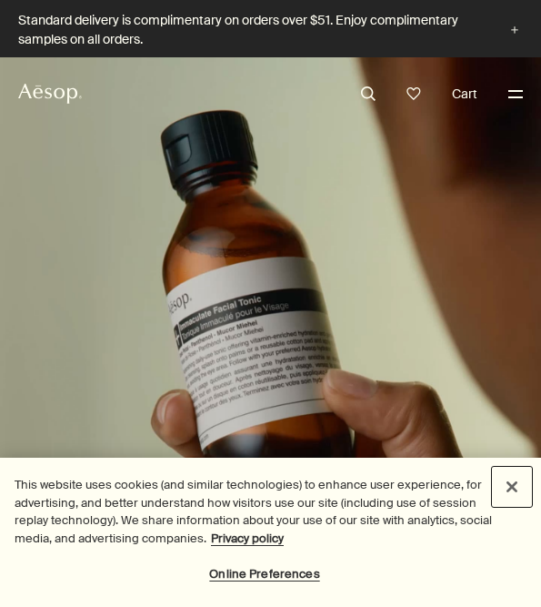
click at [508, 475] on button "Close" at bounding box center [512, 486] width 40 height 40
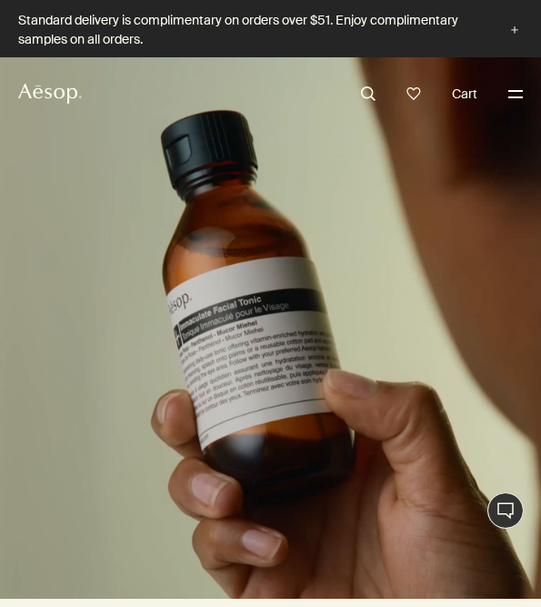
click at [513, 100] on button "Menu" at bounding box center [516, 94] width 24 height 24
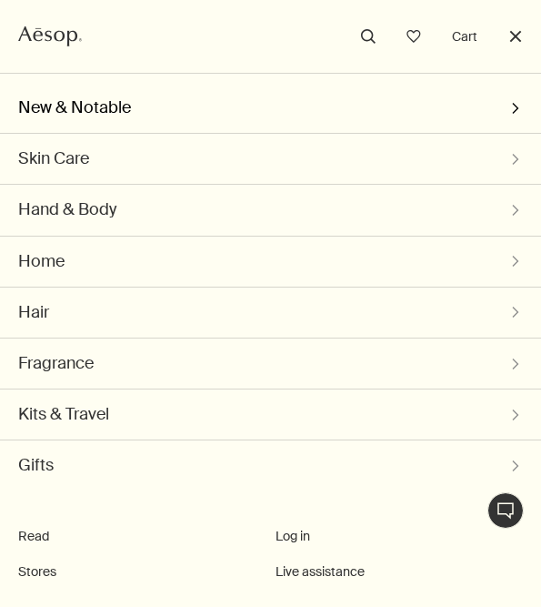
click at [275, 105] on button "New & Notable chevron" at bounding box center [270, 108] width 505 height 50
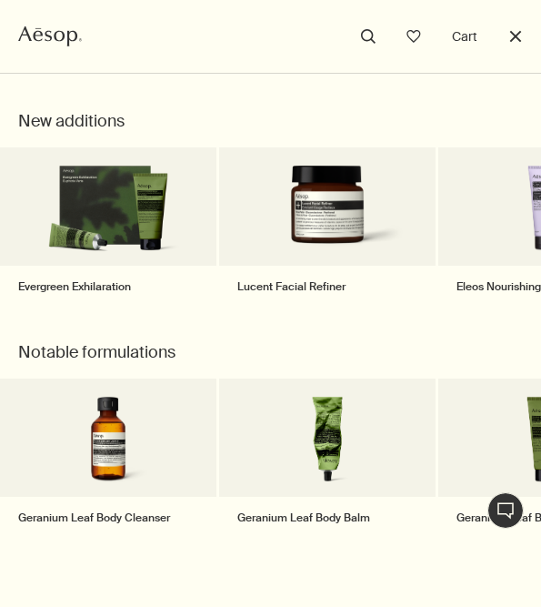
scroll to position [77, 0]
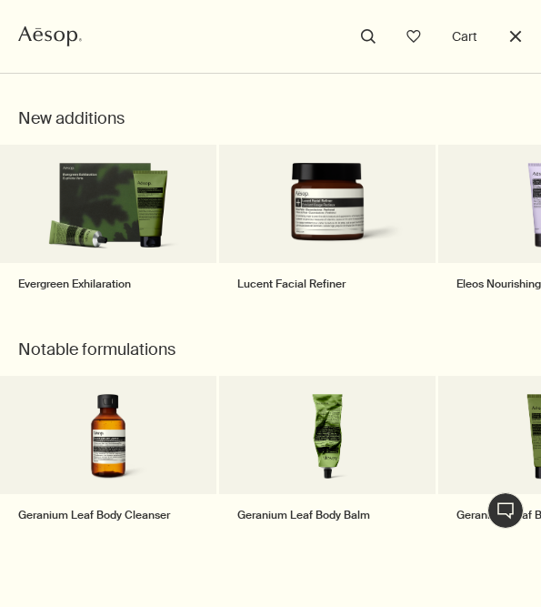
click at [515, 36] on button "Close" at bounding box center [516, 37] width 24 height 24
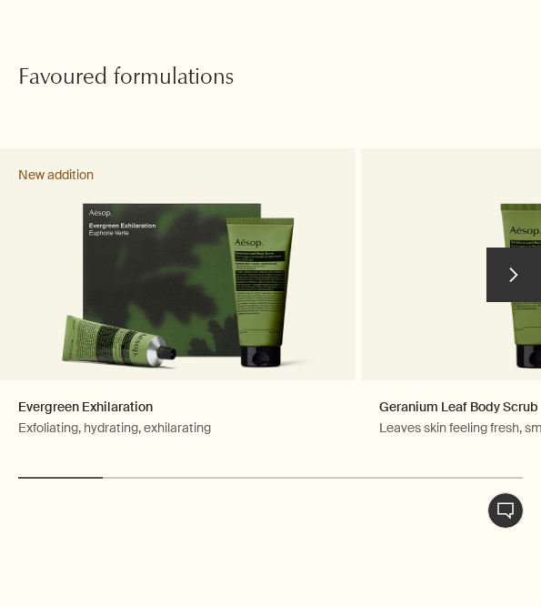
scroll to position [1030, 0]
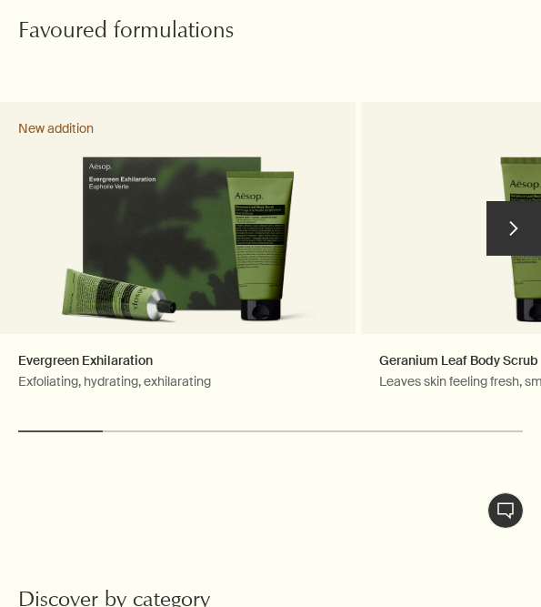
click at [518, 206] on button "chevron" at bounding box center [513, 228] width 55 height 55
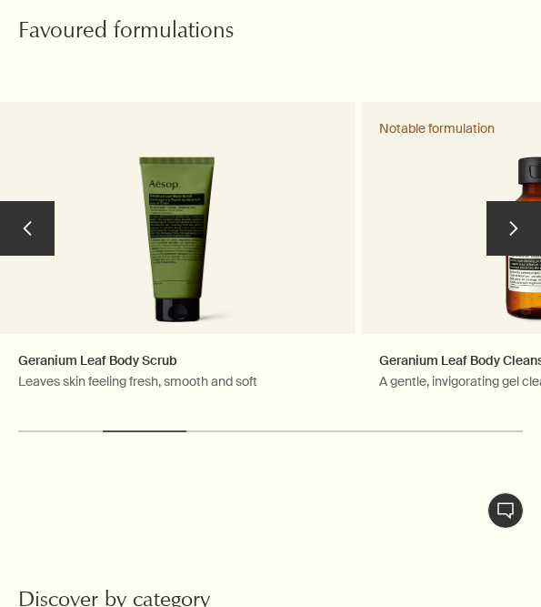
click at [518, 206] on button "chevron" at bounding box center [513, 228] width 55 height 55
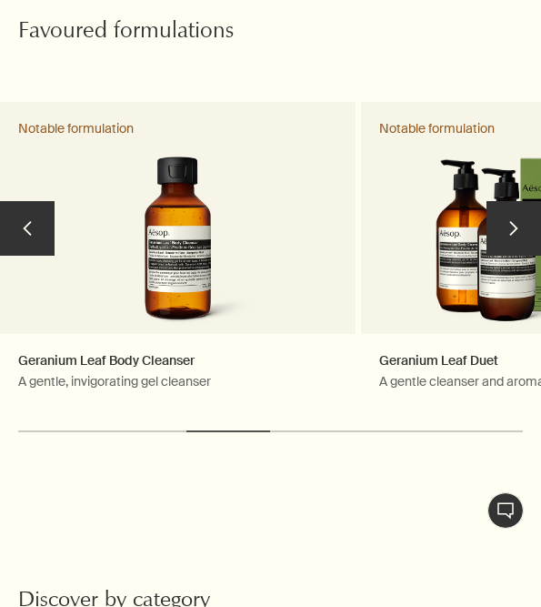
click at [518, 206] on button "chevron" at bounding box center [513, 228] width 55 height 55
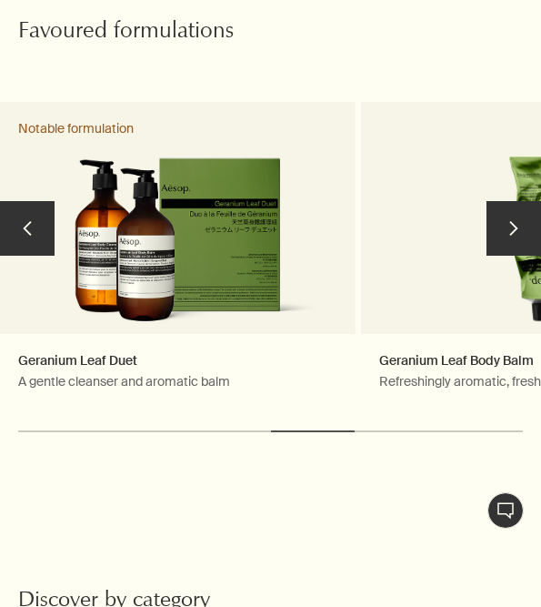
click at [518, 206] on button "chevron" at bounding box center [513, 228] width 55 height 55
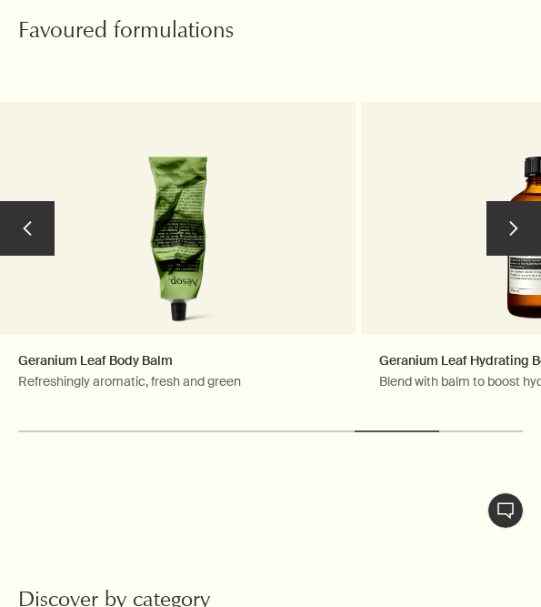
click at [517, 206] on button "chevron" at bounding box center [513, 228] width 55 height 55
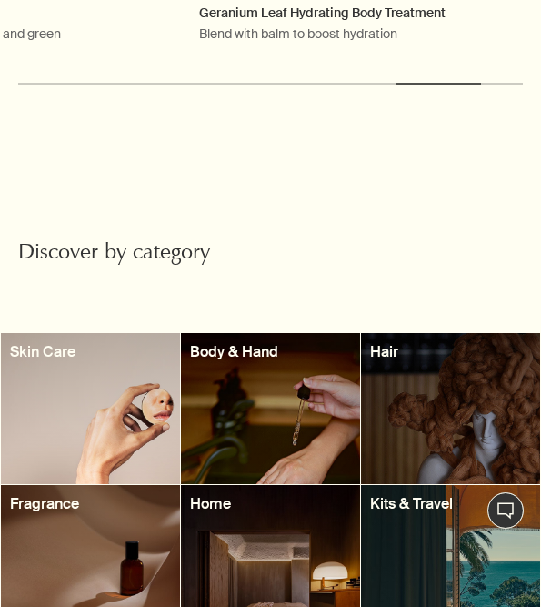
scroll to position [1449, 0]
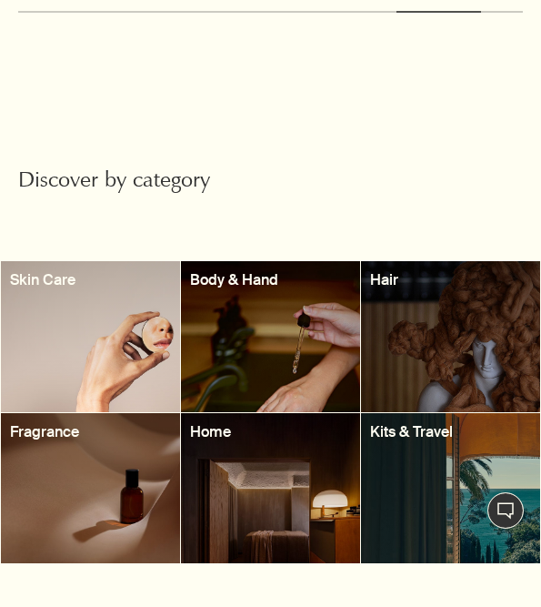
click at [257, 286] on div at bounding box center [270, 336] width 179 height 151
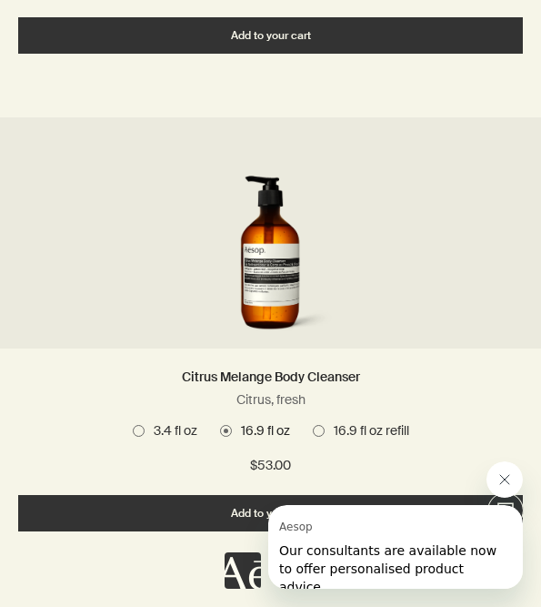
scroll to position [6285, 0]
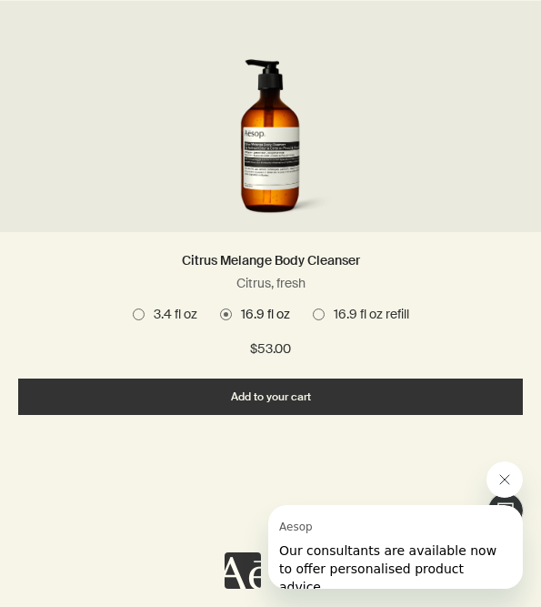
click at [232, 320] on span "16.9 fl oz" at bounding box center [261, 315] width 58 height 18
click at [320, 314] on span at bounding box center [319, 314] width 12 height 12
click at [222, 311] on span at bounding box center [226, 314] width 12 height 12
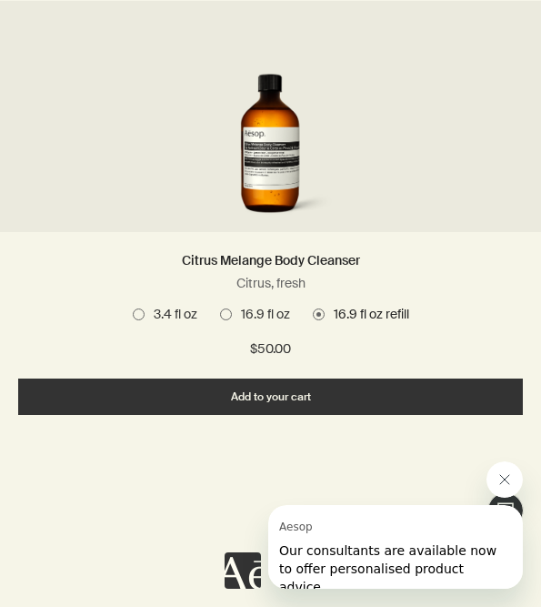
click at [145, 316] on span "3.4 fl oz" at bounding box center [171, 315] width 53 height 18
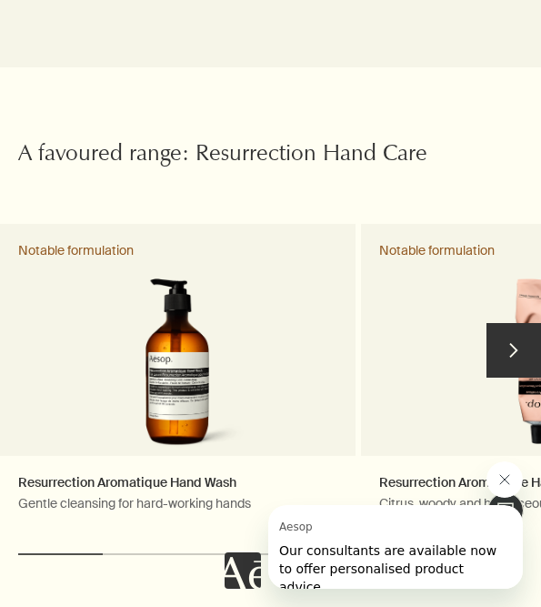
scroll to position [8489, 0]
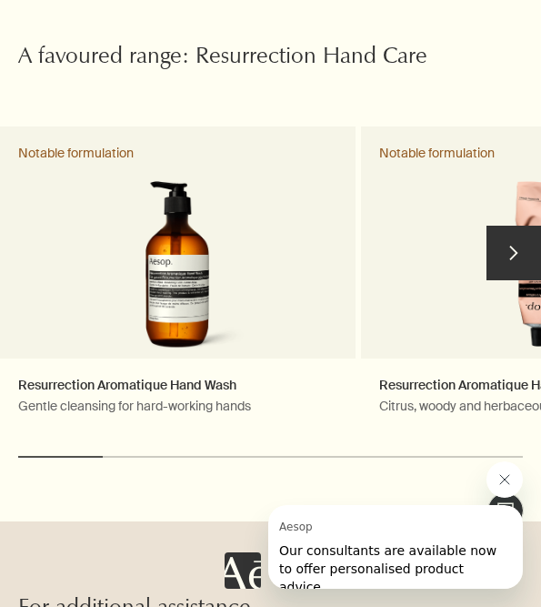
click at [507, 267] on button "chevron" at bounding box center [513, 253] width 55 height 55
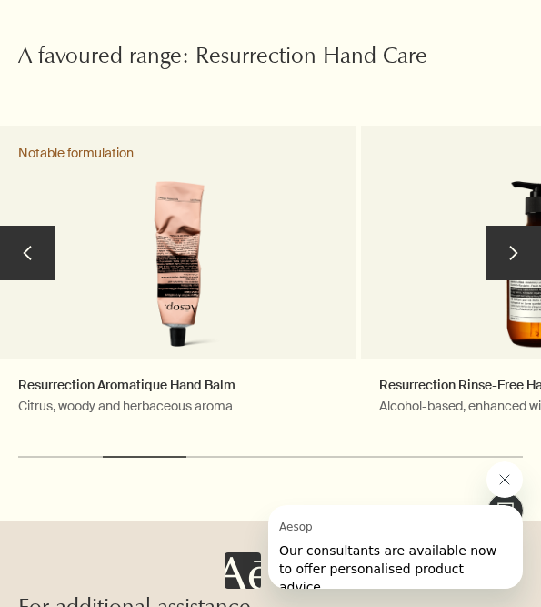
click at [507, 267] on button "chevron" at bounding box center [513, 253] width 55 height 55
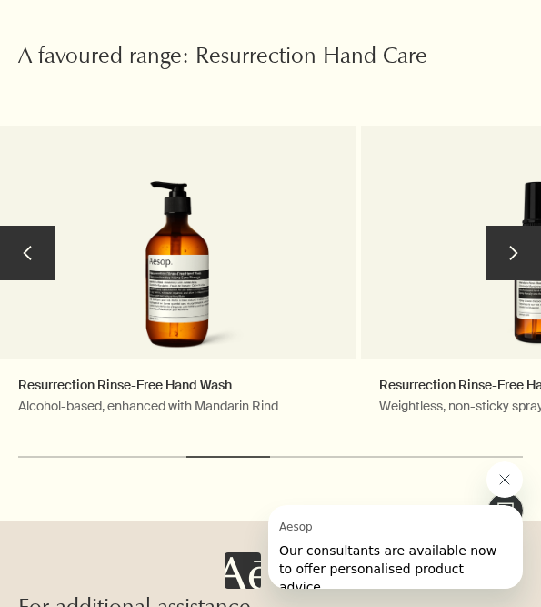
click at [507, 267] on button "chevron" at bounding box center [513, 253] width 55 height 55
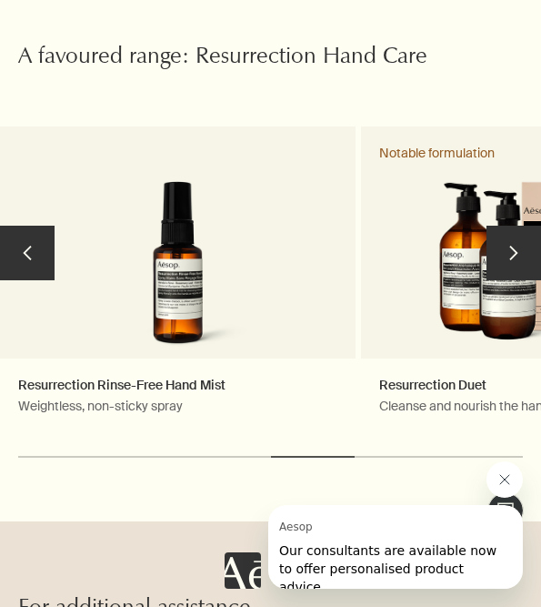
click at [507, 267] on button "chevron" at bounding box center [513, 253] width 55 height 55
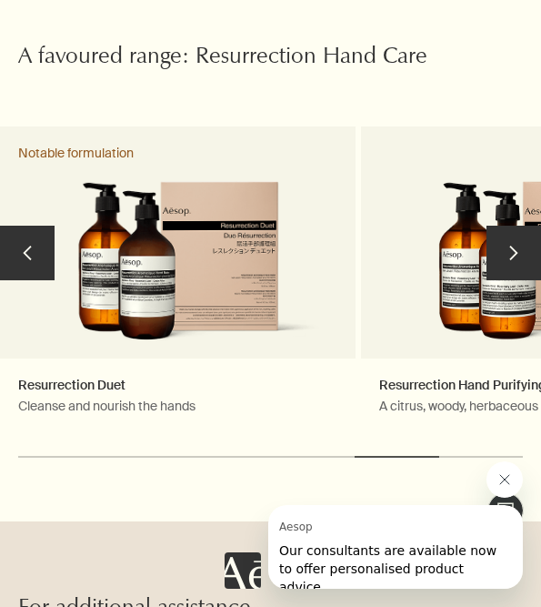
click at [507, 267] on button "chevron" at bounding box center [513, 253] width 55 height 55
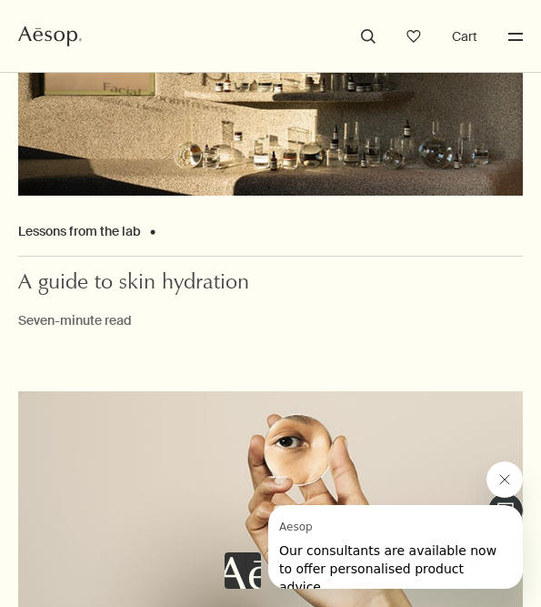
scroll to position [9405, 0]
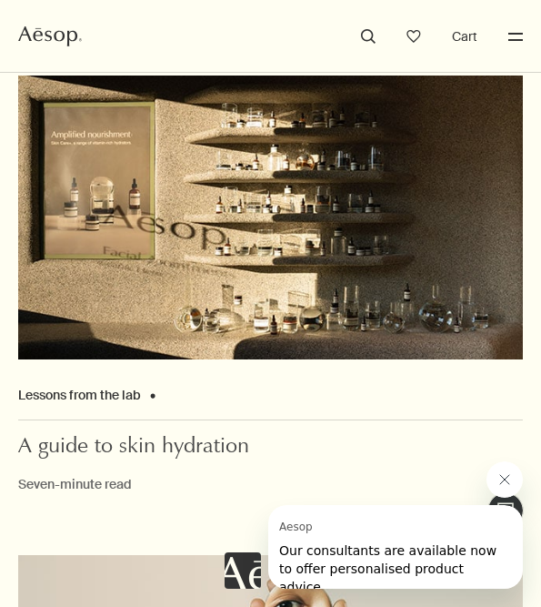
click at [526, 49] on ul "Aesop search Open cabinet Cart Menu" at bounding box center [270, 36] width 541 height 73
click at [510, 30] on button "Menu" at bounding box center [516, 37] width 24 height 24
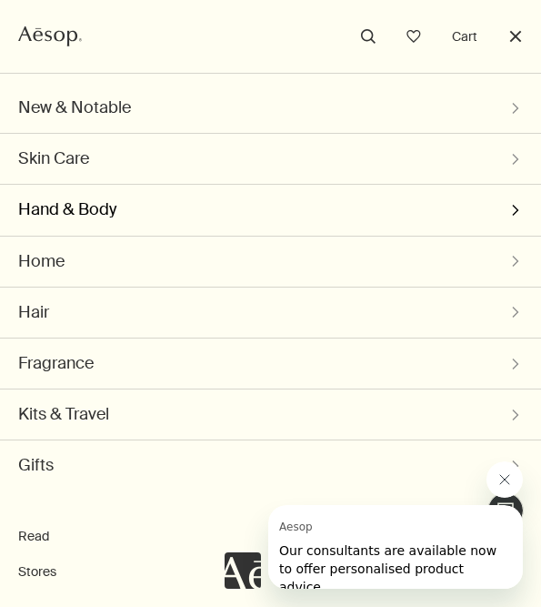
click at [187, 221] on button "Hand & Body chevron" at bounding box center [270, 210] width 505 height 50
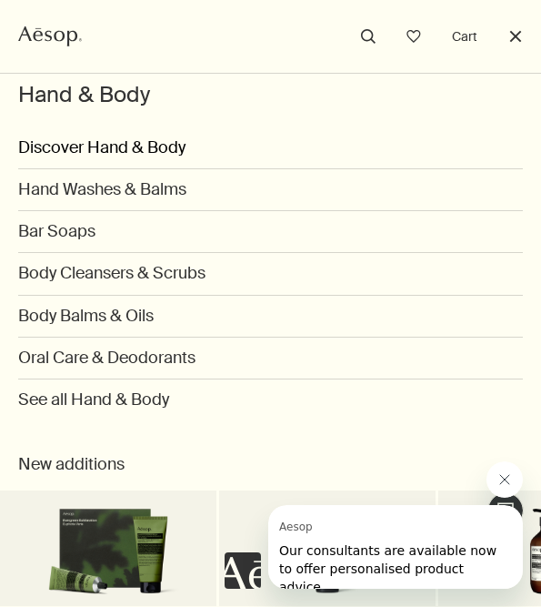
scroll to position [50, 0]
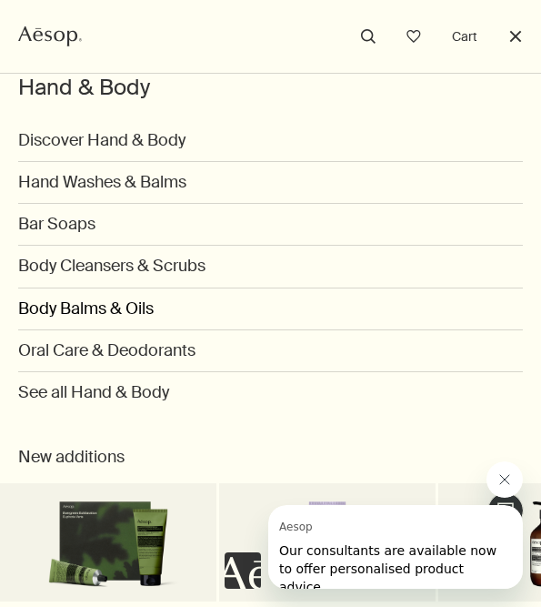
click at [115, 313] on link "Body Balms & Oils" at bounding box center [270, 309] width 505 height 42
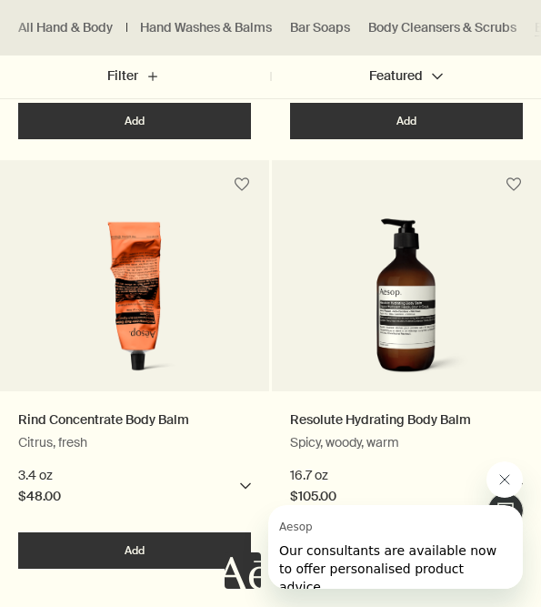
click at [503, 479] on icon "Close message from Aesop" at bounding box center [504, 479] width 9 height 9
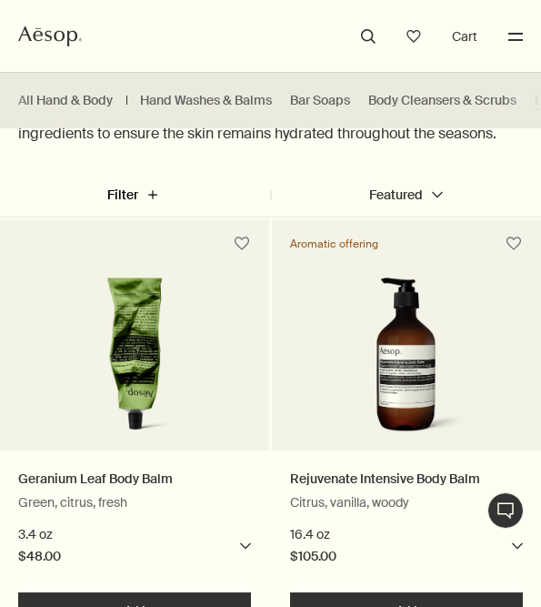
scroll to position [168, 0]
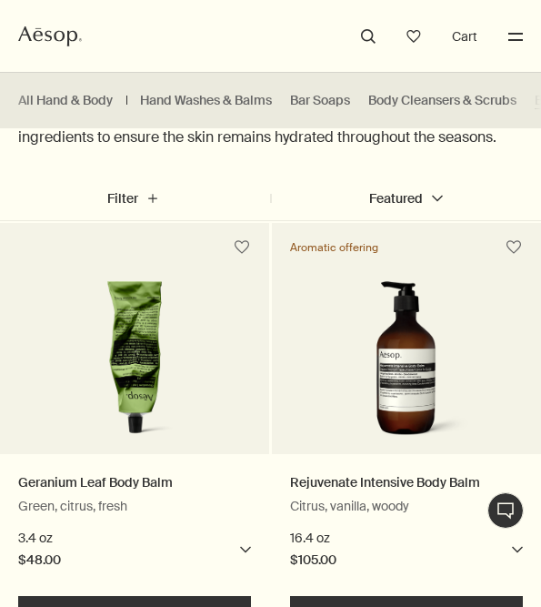
click at [337, 476] on link "Rejuvenate Intensive Body Balm" at bounding box center [385, 483] width 190 height 18
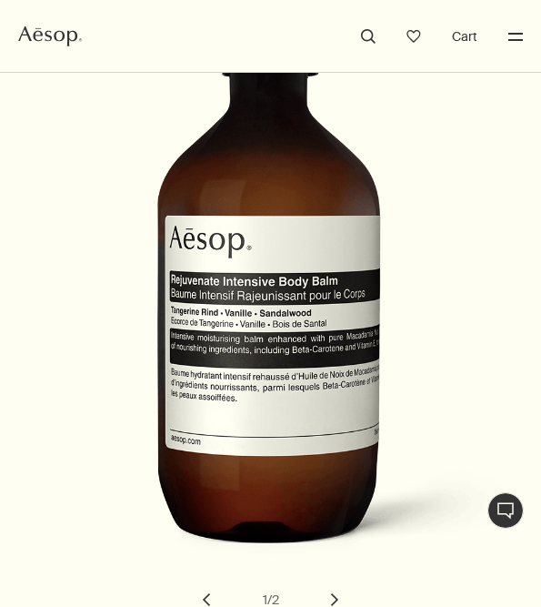
scroll to position [571, 0]
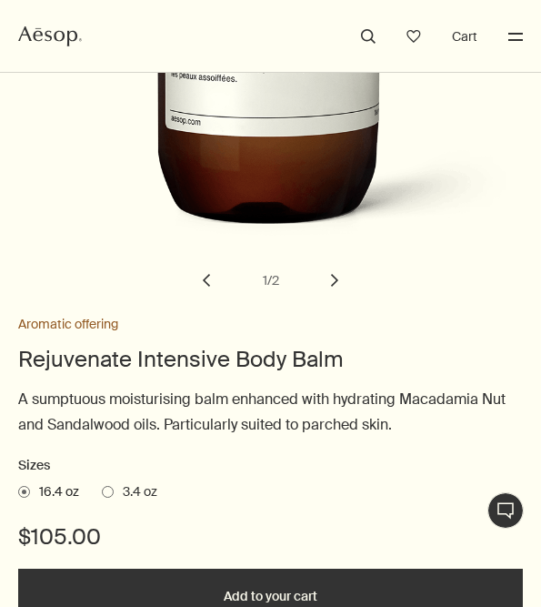
click at [112, 496] on label "3.4 oz" at bounding box center [129, 492] width 55 height 18
click at [102, 495] on input "3.4 oz" at bounding box center [102, 489] width 0 height 12
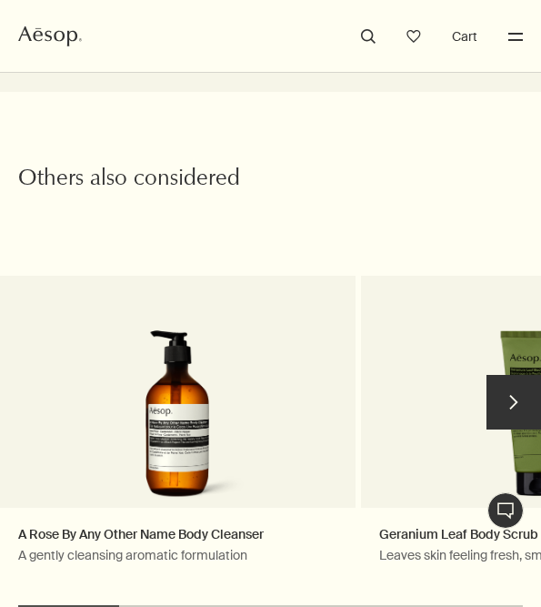
scroll to position [2516, 0]
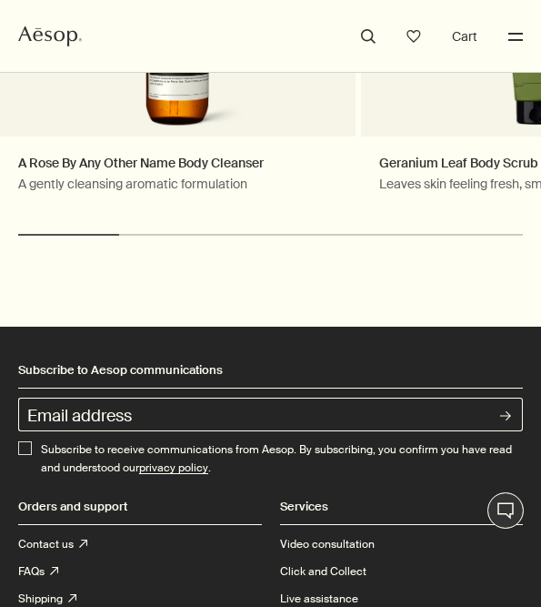
click at [513, 32] on button "Menu" at bounding box center [516, 37] width 24 height 24
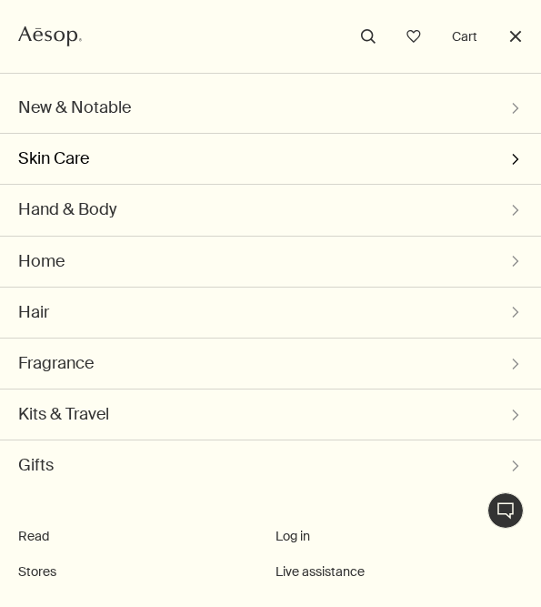
click at [128, 161] on button "Skin Care chevron" at bounding box center [270, 159] width 505 height 50
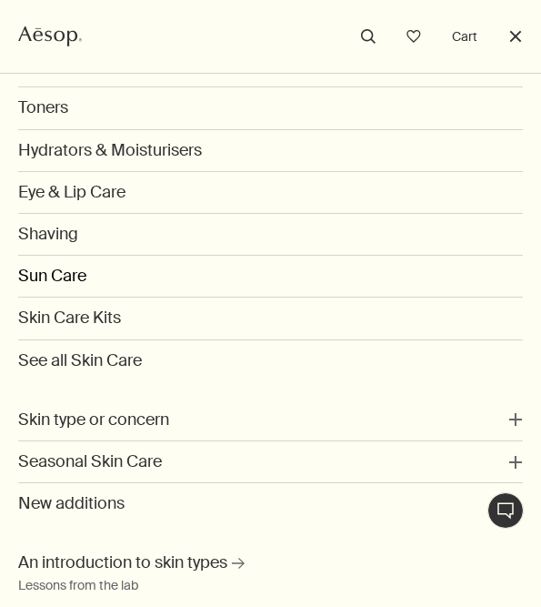
scroll to position [0, 0]
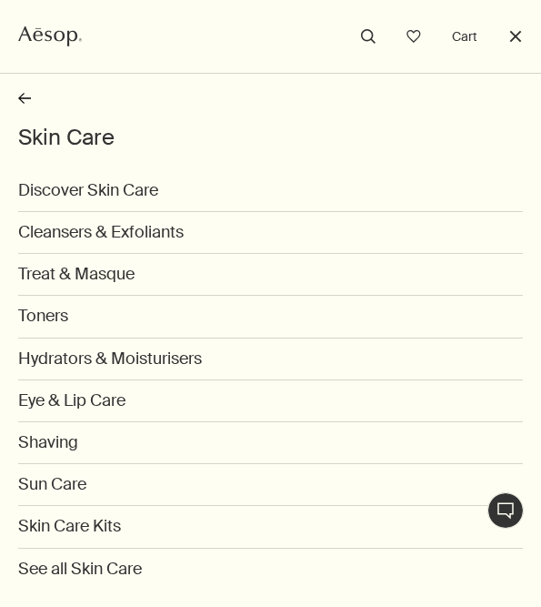
click at [25, 96] on button "rightArrow" at bounding box center [270, 103] width 505 height 40
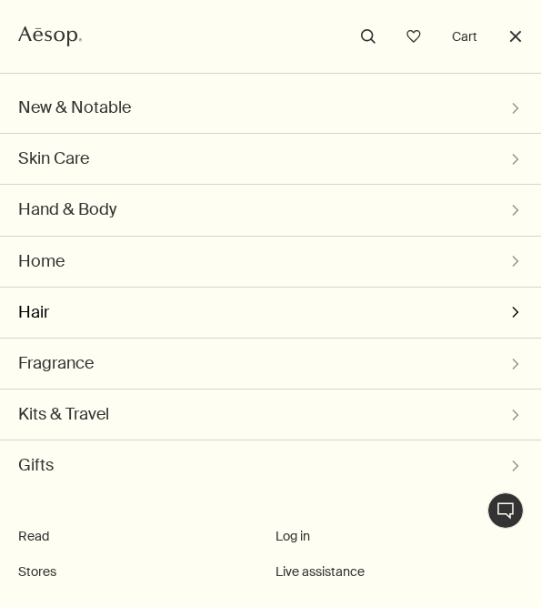
click at [56, 288] on button "Hair chevron" at bounding box center [270, 312] width 505 height 50
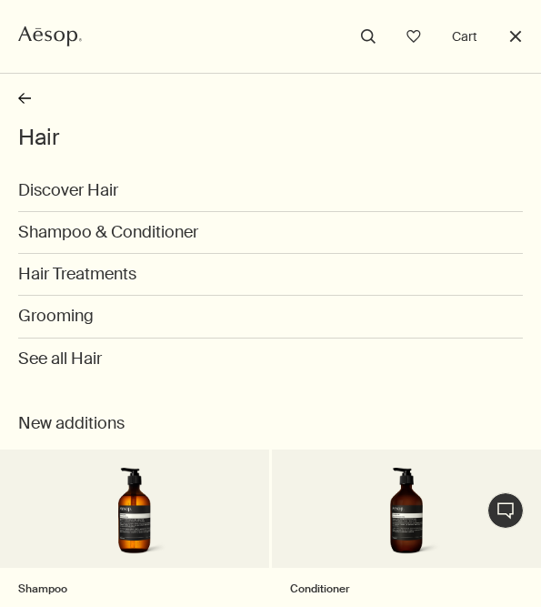
click at [28, 112] on button "rightArrow" at bounding box center [270, 103] width 505 height 40
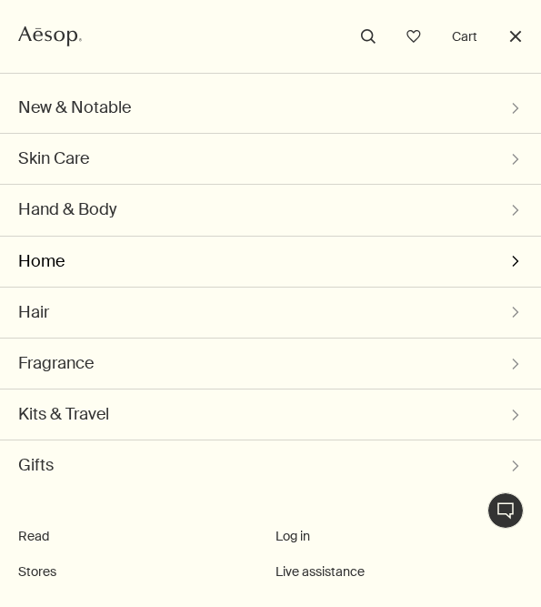
click at [56, 276] on button "Home chevron" at bounding box center [270, 261] width 505 height 50
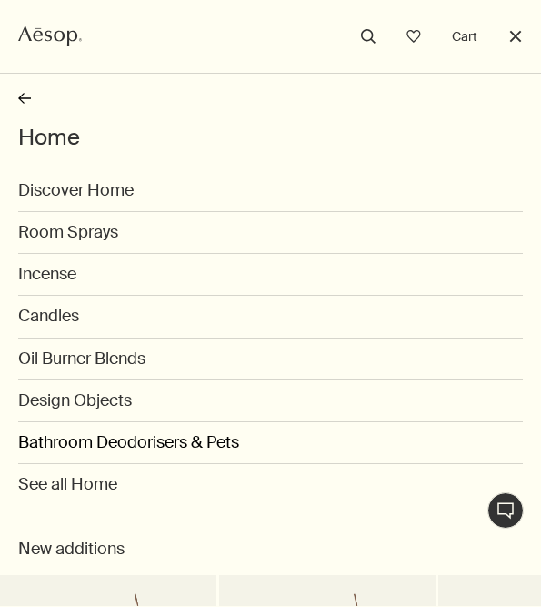
click at [73, 439] on link "Bathroom Deodorisers & Pets" at bounding box center [270, 443] width 505 height 42
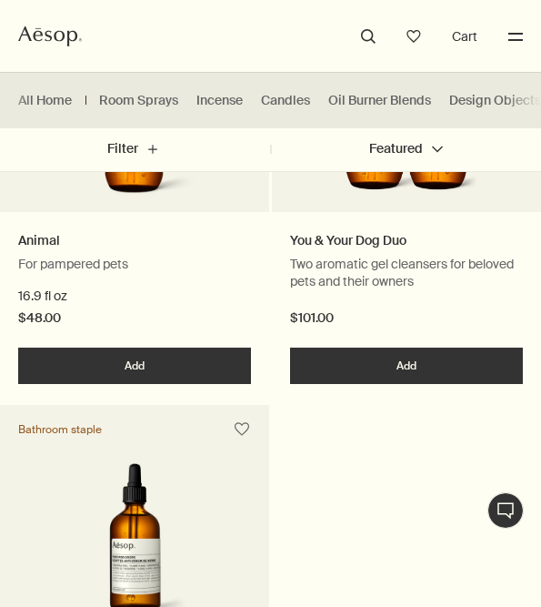
scroll to position [317, 0]
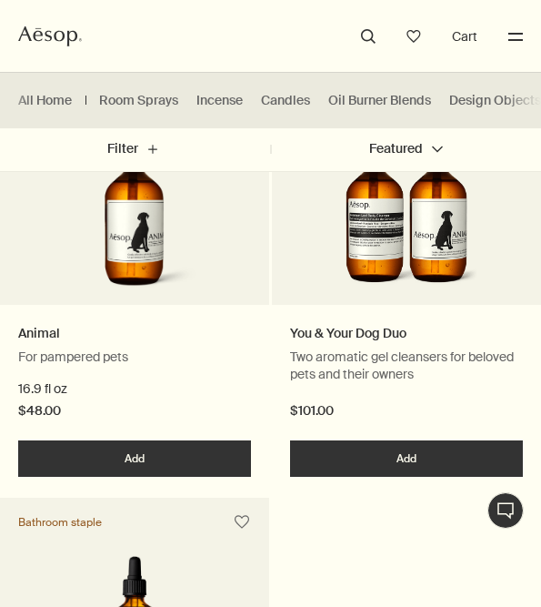
click at [509, 35] on button "Menu" at bounding box center [516, 37] width 24 height 24
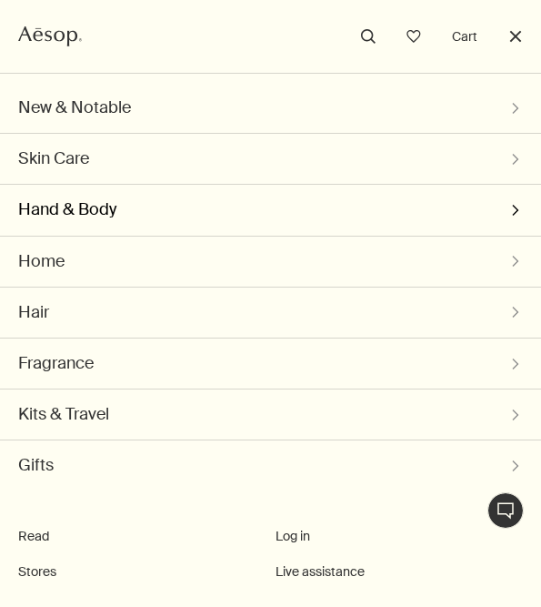
click at [124, 226] on button "Hand & Body chevron" at bounding box center [270, 210] width 505 height 50
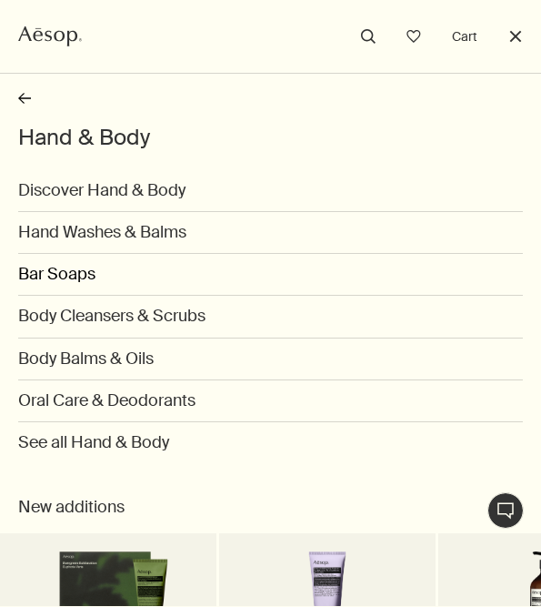
scroll to position [125, 0]
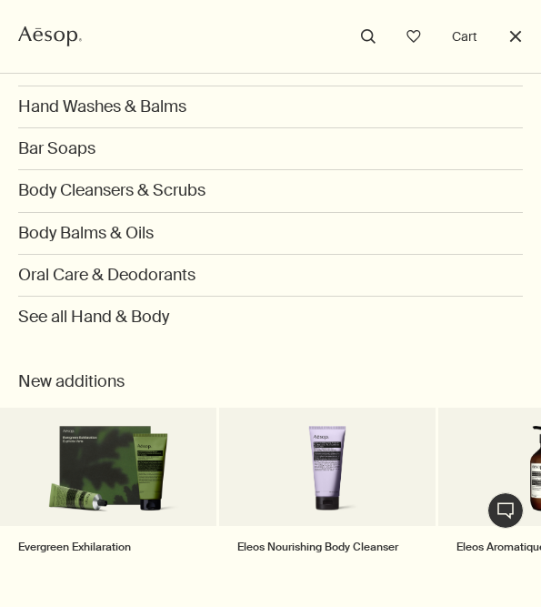
click at [307, 542] on span "Eleos Nourishing Body Cleanser" at bounding box center [317, 546] width 161 height 15
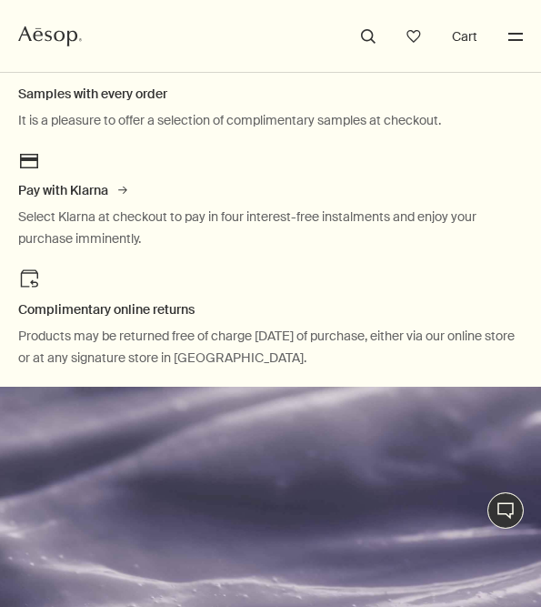
scroll to position [931, 0]
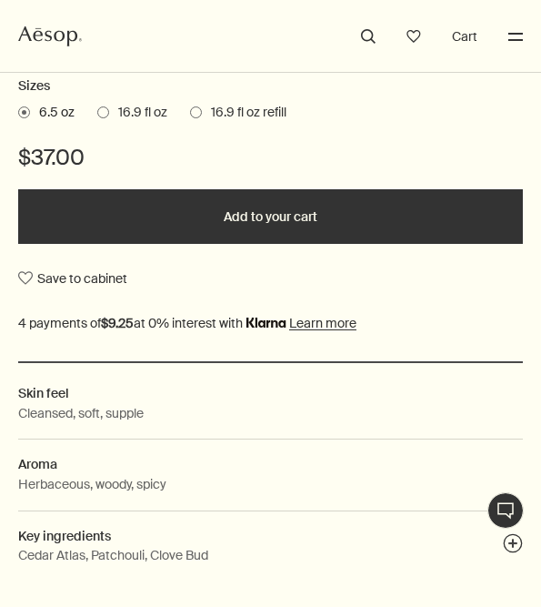
click at [199, 105] on label "16.9 fl oz refill" at bounding box center [238, 113] width 96 height 18
click at [190, 105] on input "16.9 fl oz refill" at bounding box center [190, 110] width 0 height 12
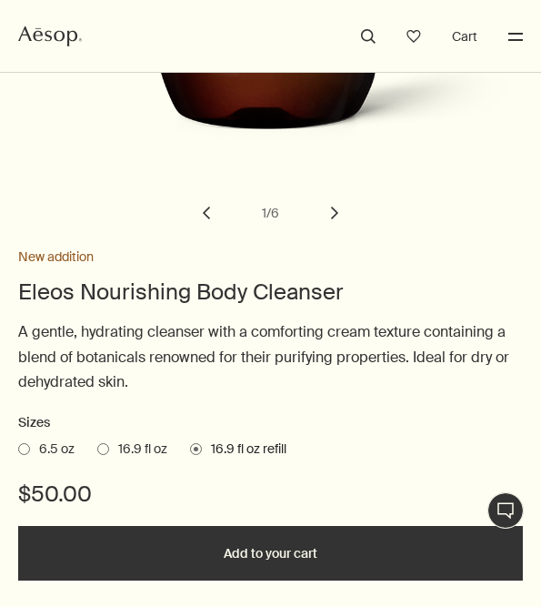
scroll to position [674, 0]
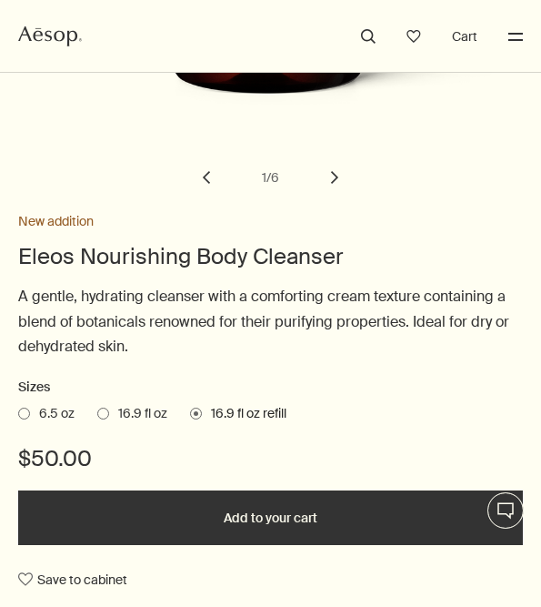
click at [115, 386] on h2 "Sizes" at bounding box center [270, 387] width 505 height 22
click at [113, 414] on span "16.9 fl oz" at bounding box center [138, 414] width 58 height 18
click at [97, 414] on input "16.9 fl oz" at bounding box center [97, 411] width 0 height 12
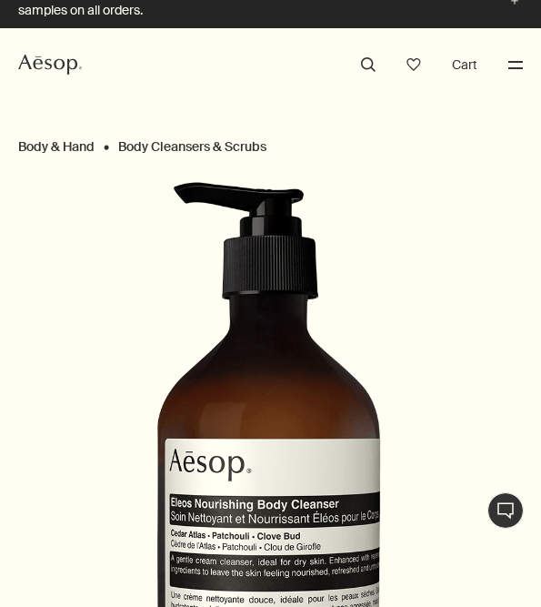
scroll to position [18, 0]
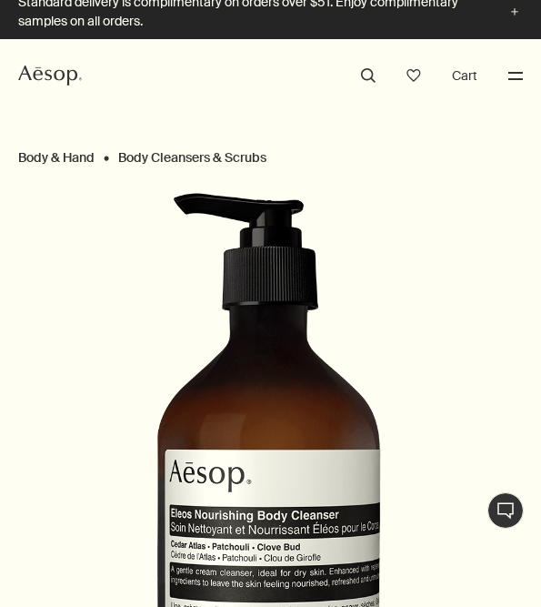
click at [509, 73] on button "Menu" at bounding box center [516, 76] width 24 height 24
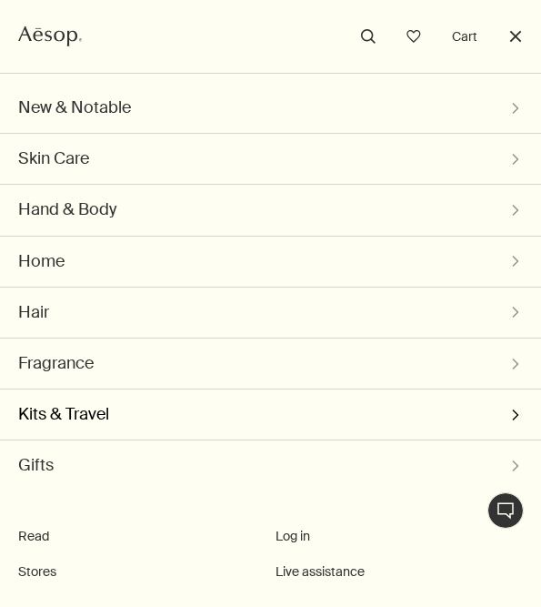
click at [86, 419] on button "Kits & Travel chevron" at bounding box center [270, 414] width 505 height 50
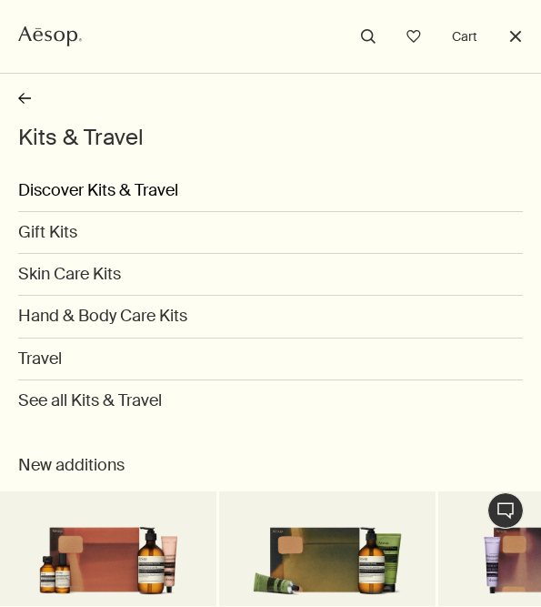
click at [78, 187] on link "Discover Kits & Travel" at bounding box center [270, 191] width 505 height 42
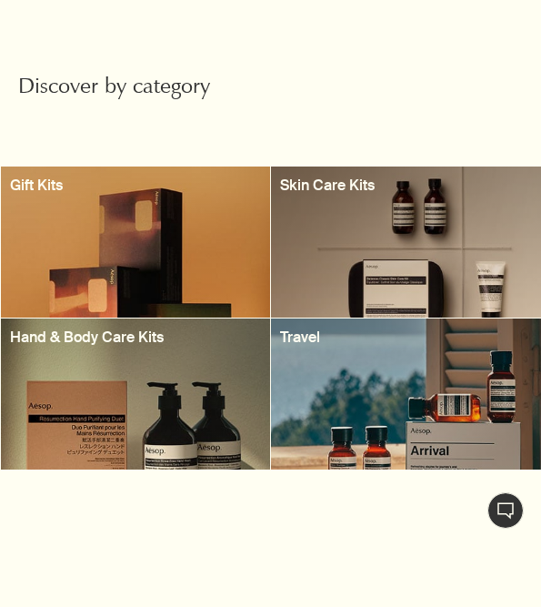
scroll to position [847, 0]
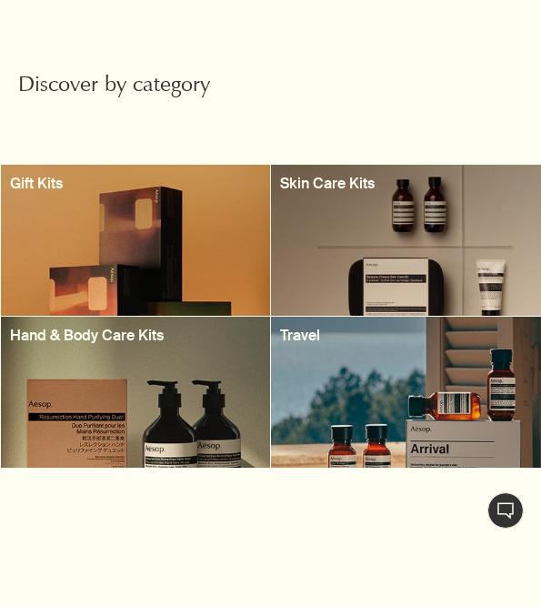
click at [101, 413] on div at bounding box center [136, 391] width 270 height 151
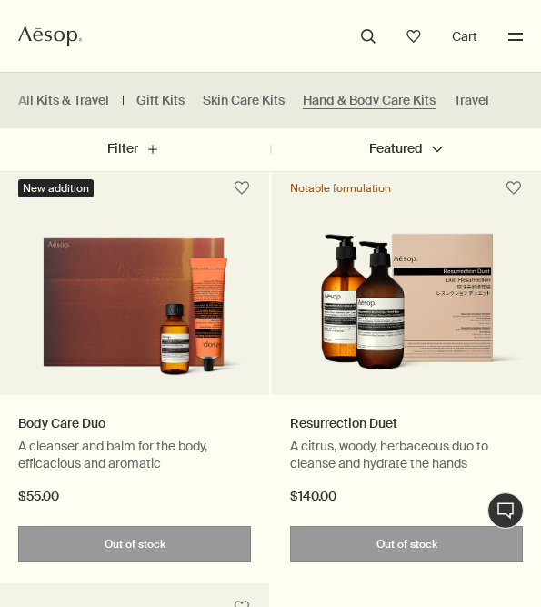
scroll to position [647, 0]
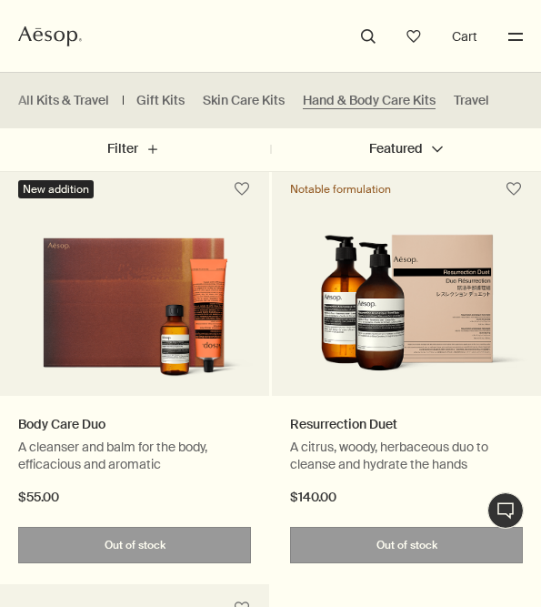
click at [335, 424] on link "Resurrection Duet" at bounding box center [343, 425] width 107 height 18
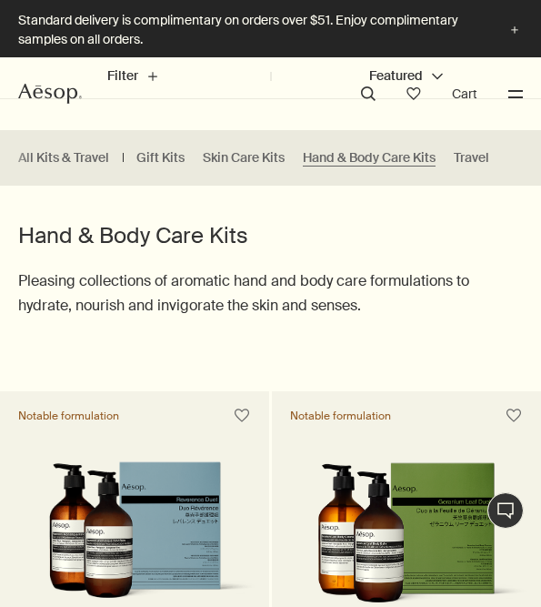
click at [517, 99] on button "Menu" at bounding box center [516, 94] width 24 height 24
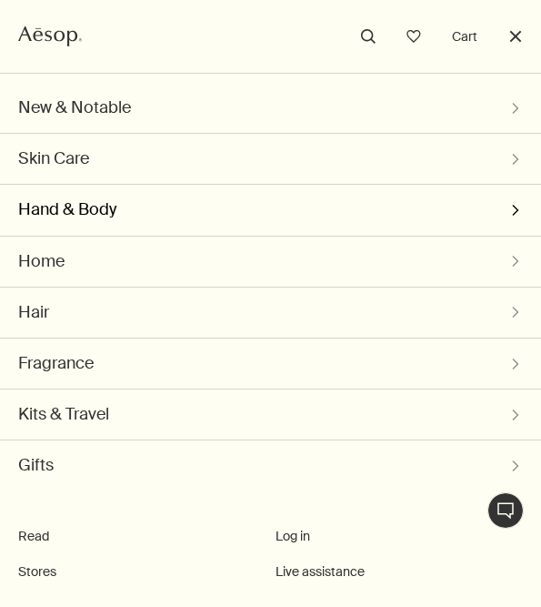
click at [207, 210] on button "Hand & Body chevron" at bounding box center [270, 210] width 505 height 50
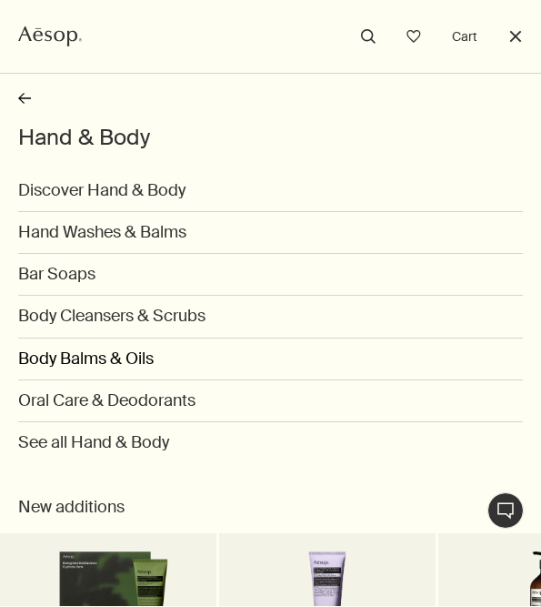
click at [131, 354] on link "Body Balms & Oils" at bounding box center [270, 359] width 505 height 42
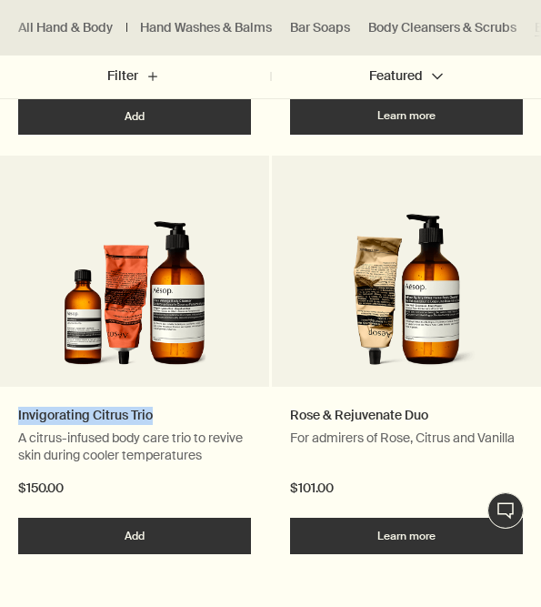
scroll to position [2833, 0]
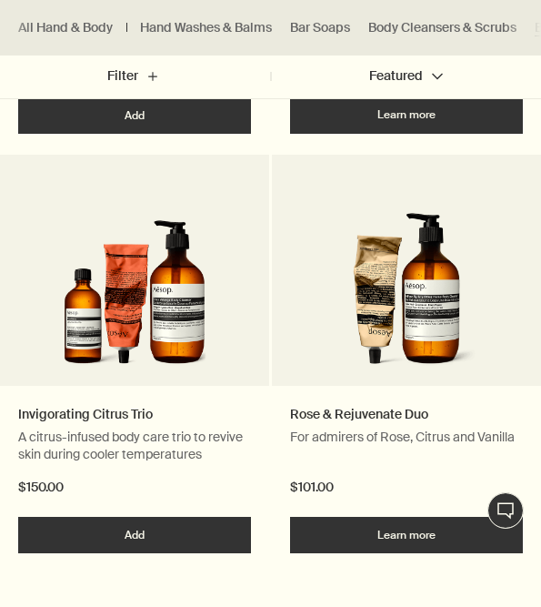
click at [274, 478] on div "Rose & Rejuvenate Duo For admirers of Rose, Citrus and Vanilla $101.00" at bounding box center [406, 451] width 269 height 131
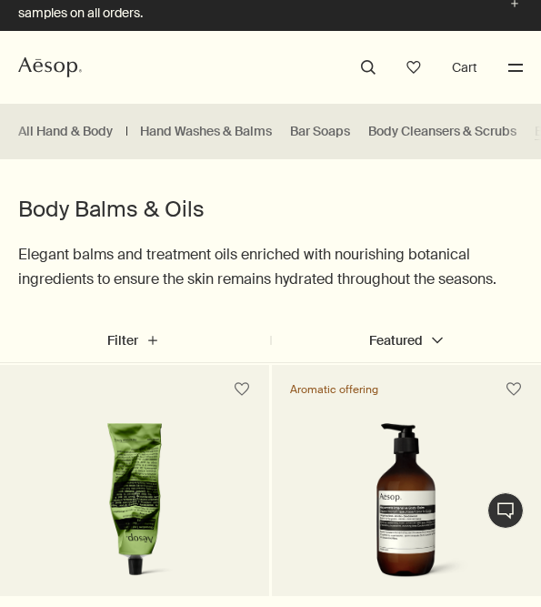
scroll to position [0, 0]
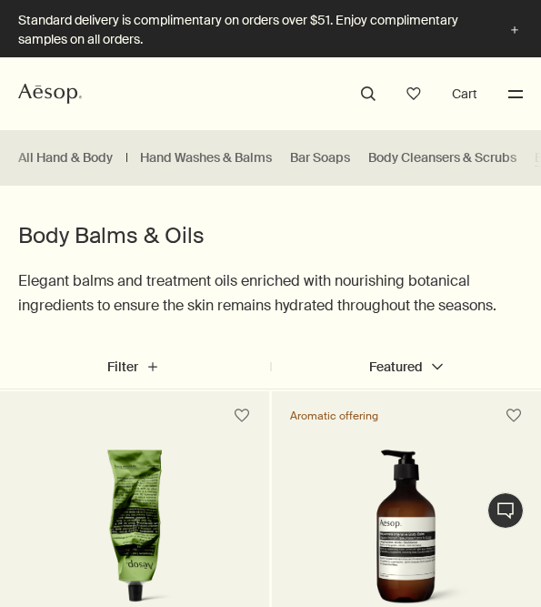
click at [513, 100] on button "Menu" at bounding box center [516, 94] width 24 height 24
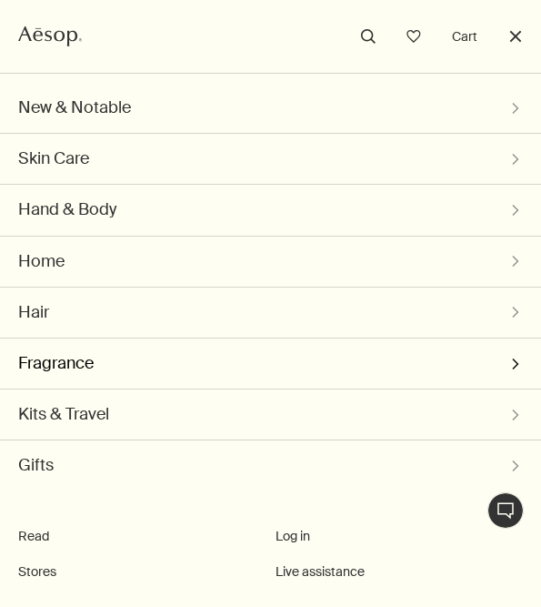
click at [82, 360] on button "Fragrance chevron" at bounding box center [270, 363] width 505 height 50
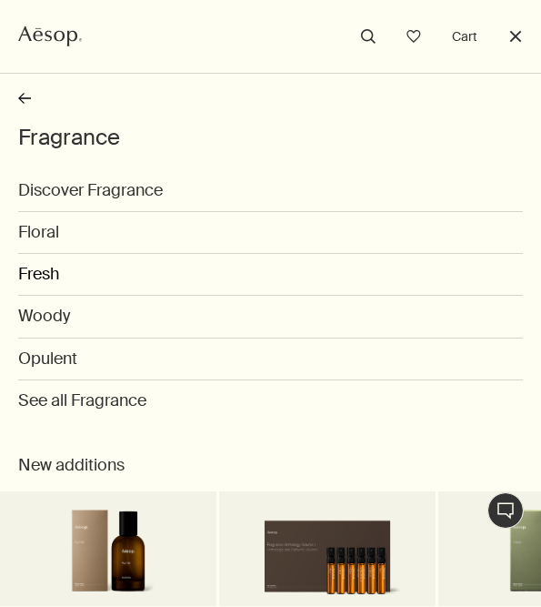
click at [31, 262] on link "Fresh" at bounding box center [270, 275] width 505 height 42
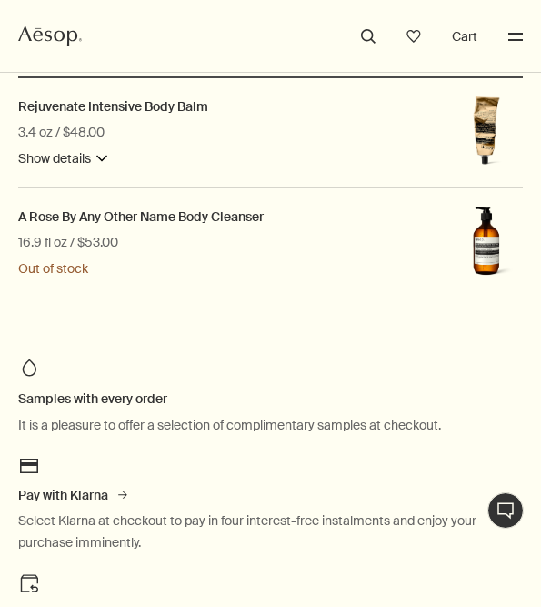
scroll to position [593, 0]
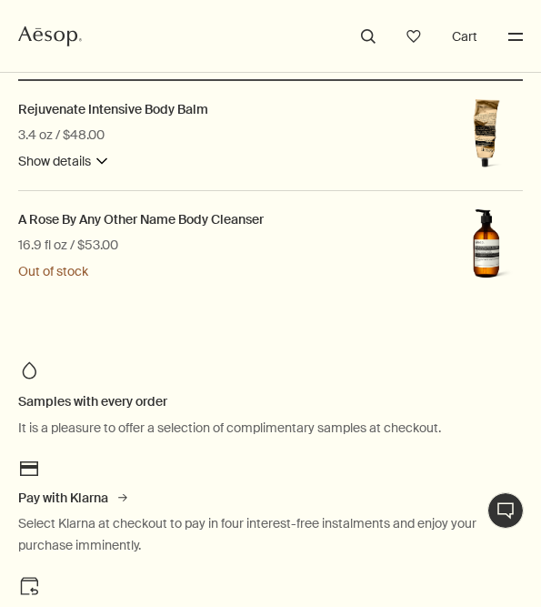
click at [481, 115] on img at bounding box center [486, 135] width 73 height 73
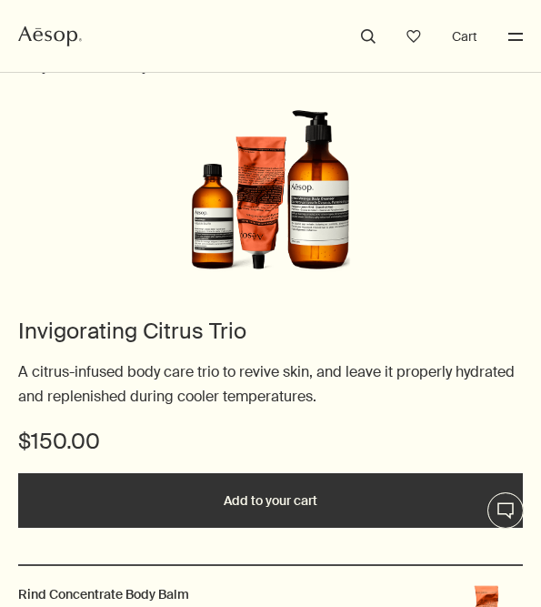
scroll to position [105, 0]
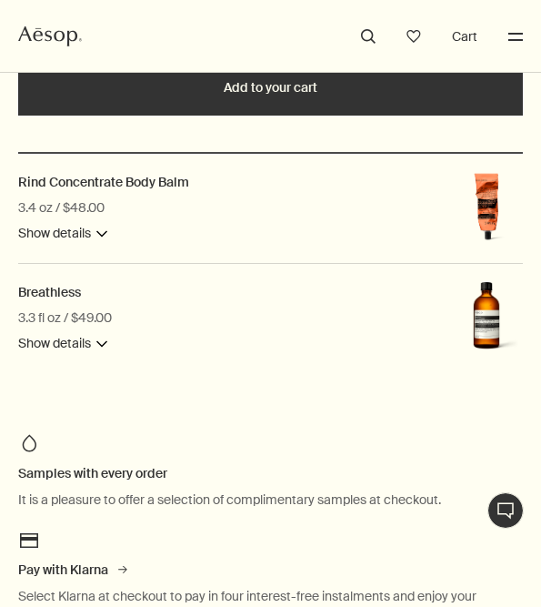
scroll to position [517, 0]
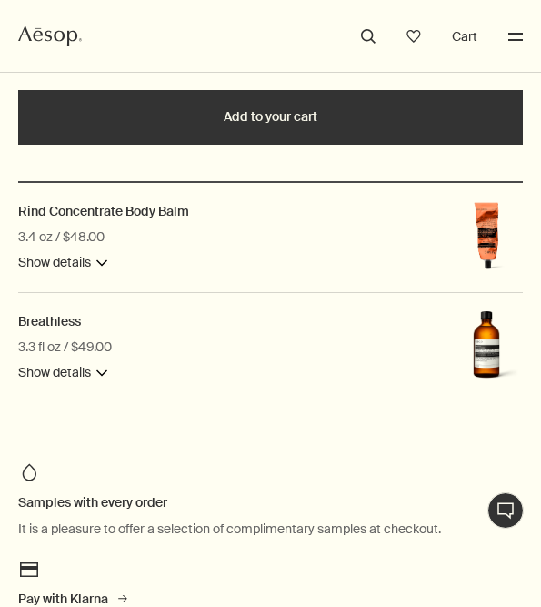
click at [105, 356] on div "3.3 fl oz / $49.00" at bounding box center [65, 347] width 94 height 22
click at [90, 384] on div "Overview A botanically based hydrating oil enhanced with Vitamin E and a nouris…" at bounding box center [270, 387] width 519 height 7
click at [92, 376] on button "Show details downArrow" at bounding box center [62, 373] width 89 height 22
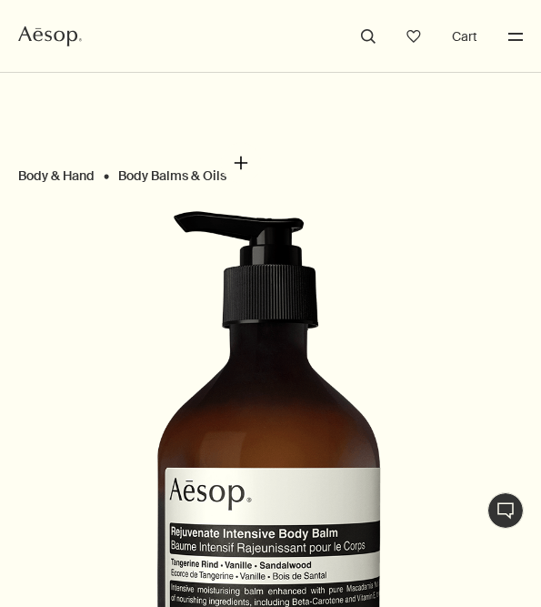
scroll to position [80, 0]
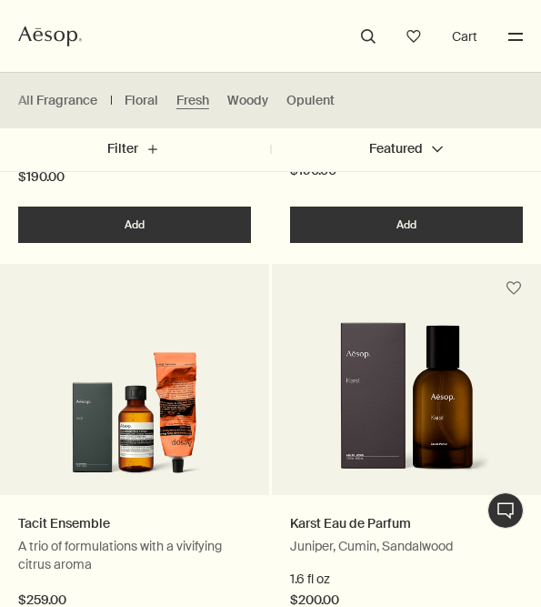
scroll to position [933, 0]
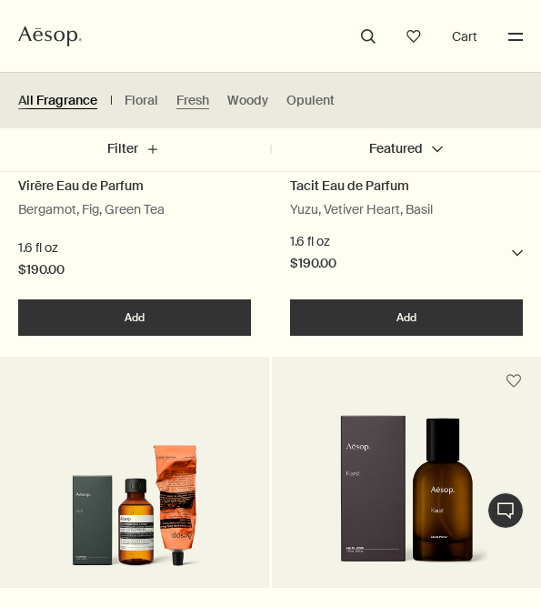
click at [81, 94] on link "All Fragrance" at bounding box center [57, 100] width 79 height 17
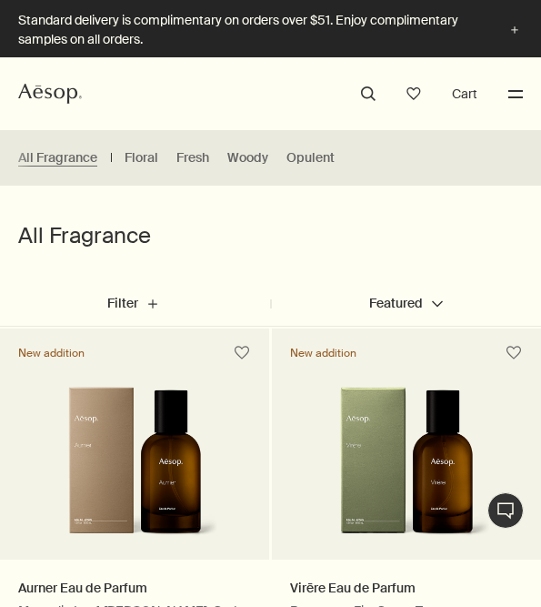
click at [506, 93] on button "Menu" at bounding box center [516, 94] width 24 height 24
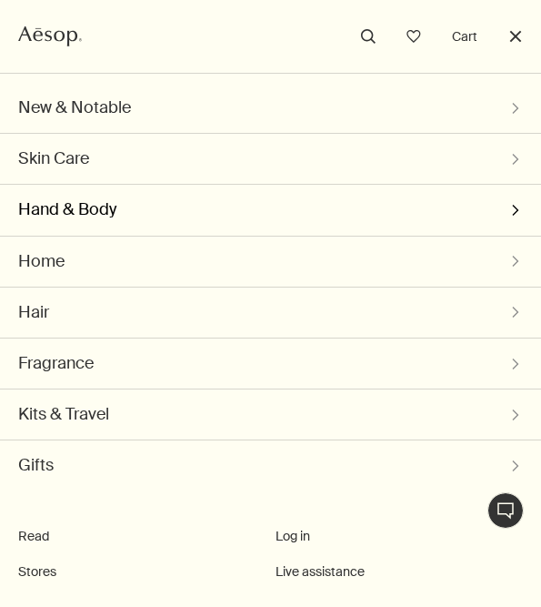
click at [124, 222] on button "Hand & Body chevron" at bounding box center [270, 210] width 505 height 50
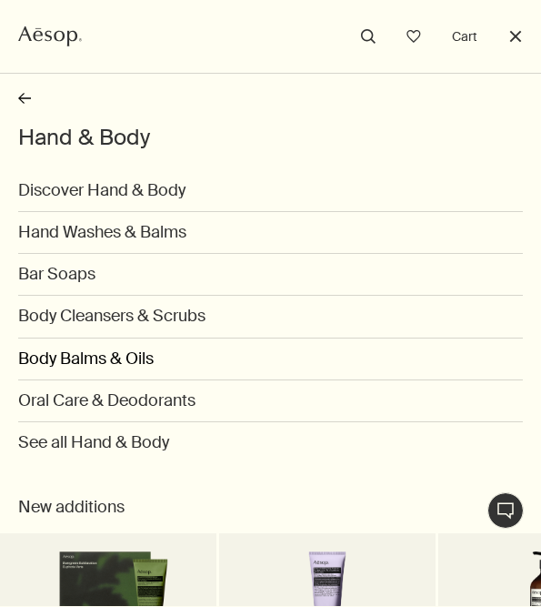
click at [68, 357] on link "Body Balms & Oils" at bounding box center [270, 359] width 505 height 42
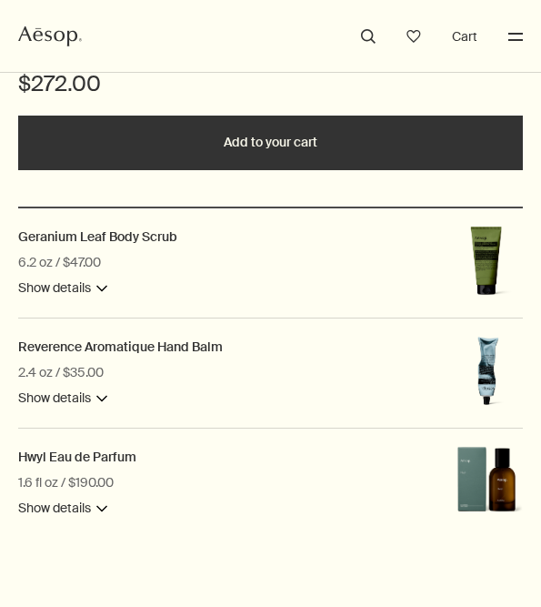
scroll to position [487, 0]
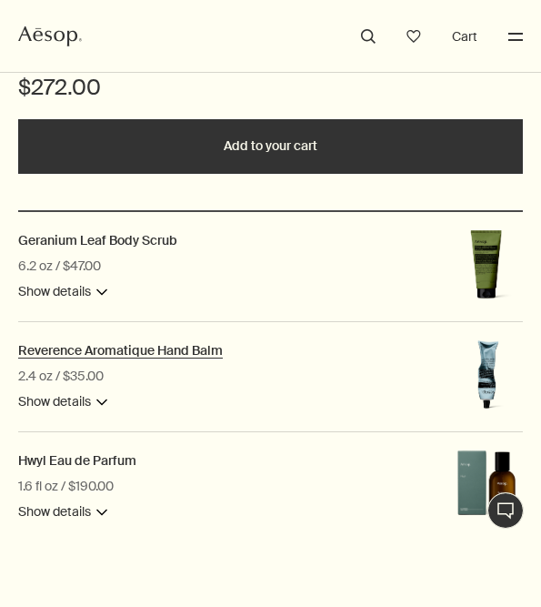
click at [75, 355] on h2 "Reverence Aromatique Hand Balm" at bounding box center [120, 350] width 205 height 16
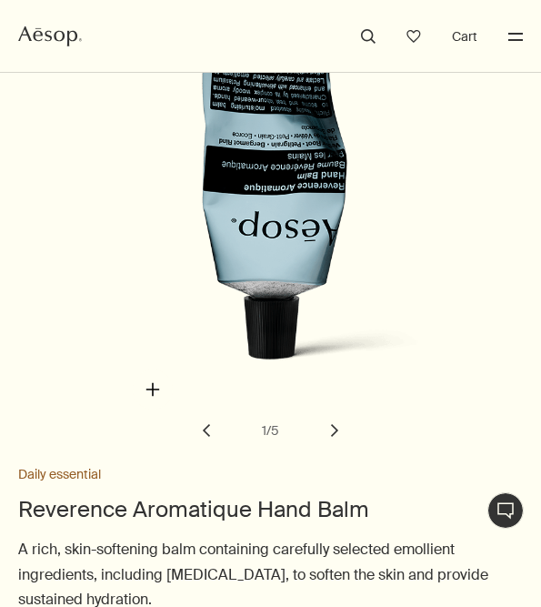
scroll to position [413, 0]
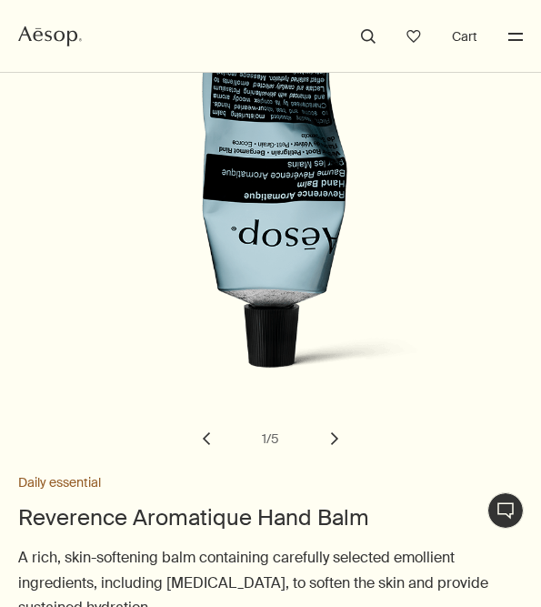
click at [341, 444] on button "chevron" at bounding box center [335, 438] width 40 height 40
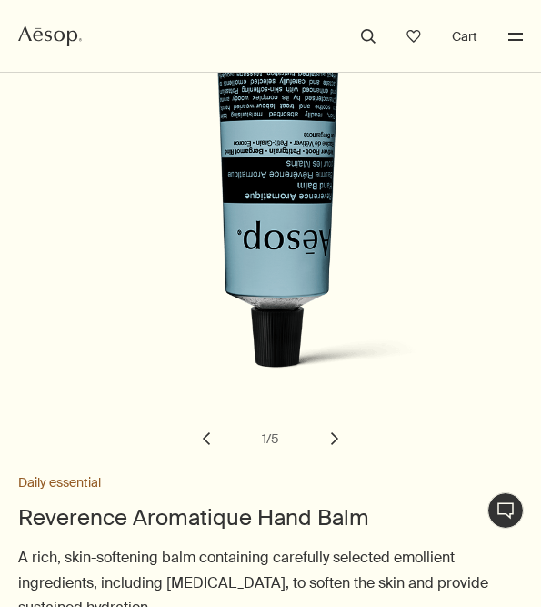
click at [341, 443] on button "chevron" at bounding box center [335, 438] width 40 height 40
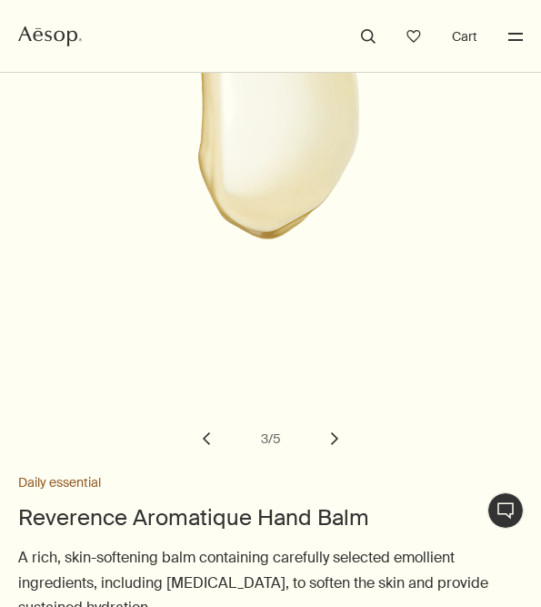
click at [341, 443] on button "chevron" at bounding box center [335, 438] width 40 height 40
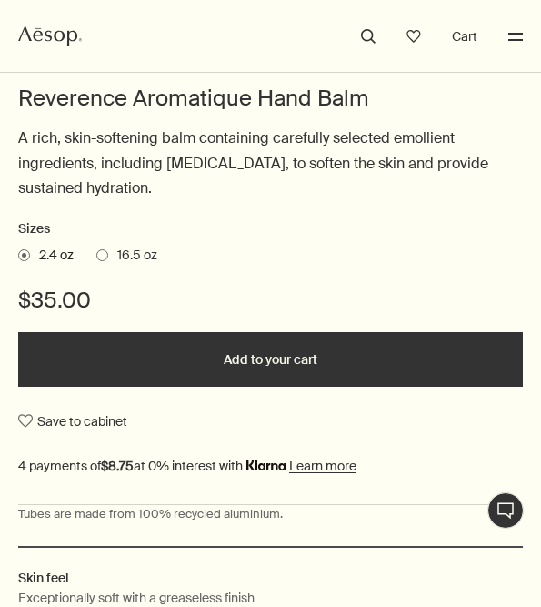
scroll to position [837, 0]
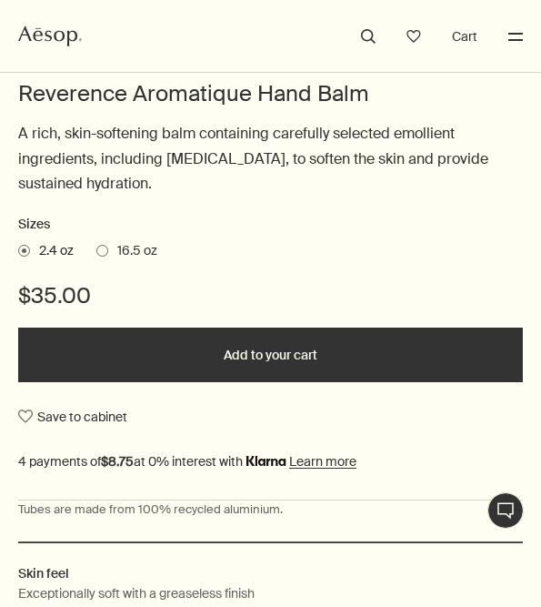
click at [105, 239] on ul "2.4 oz 16.5 oz" at bounding box center [270, 250] width 505 height 25
click at [105, 254] on span at bounding box center [102, 251] width 12 height 12
click at [96, 254] on input "16.5 oz" at bounding box center [96, 248] width 0 height 12
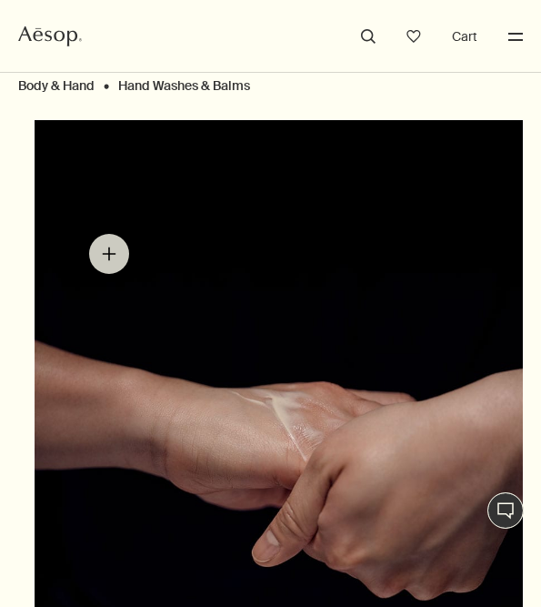
scroll to position [135, 0]
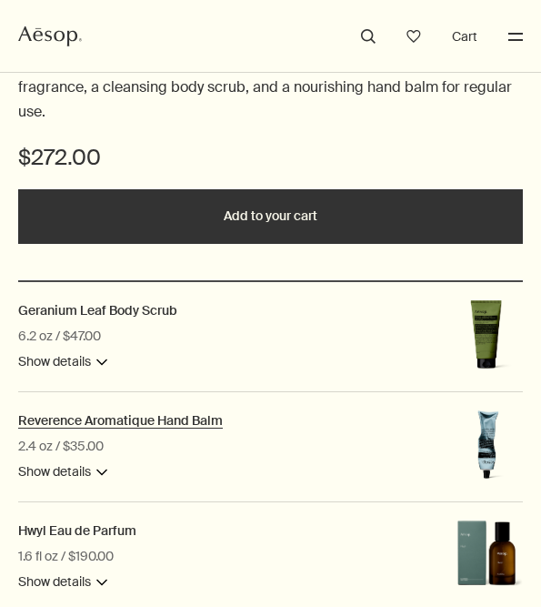
click at [117, 417] on h2 "Reverence Aromatique Hand Balm" at bounding box center [120, 420] width 205 height 16
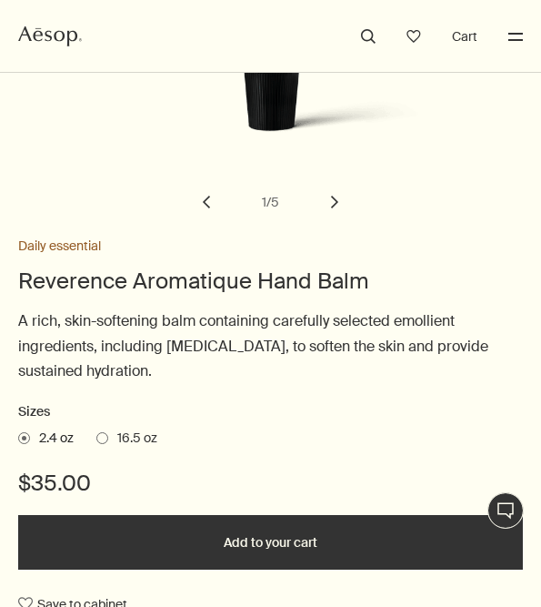
scroll to position [728, 0]
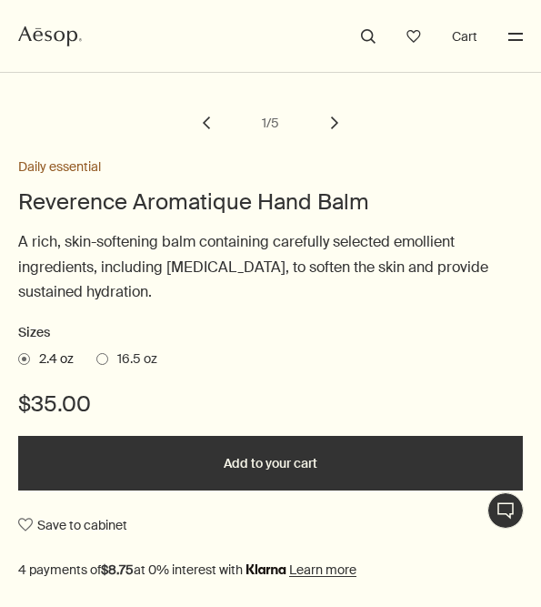
click at [105, 361] on span at bounding box center [102, 359] width 12 height 12
click at [96, 361] on input "16.5 oz" at bounding box center [96, 356] width 0 height 12
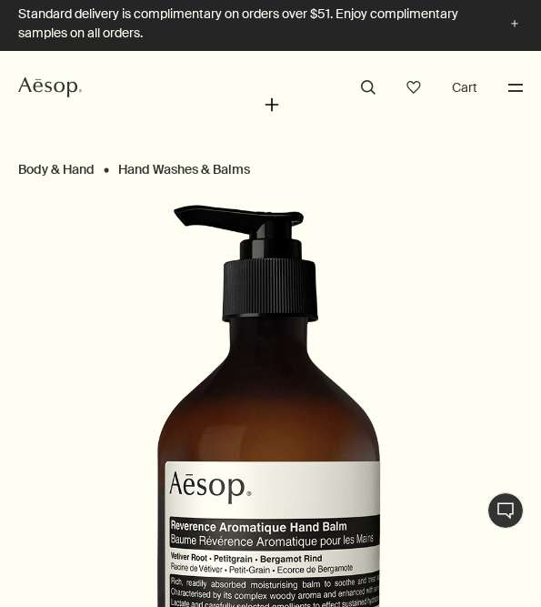
scroll to position [12, 0]
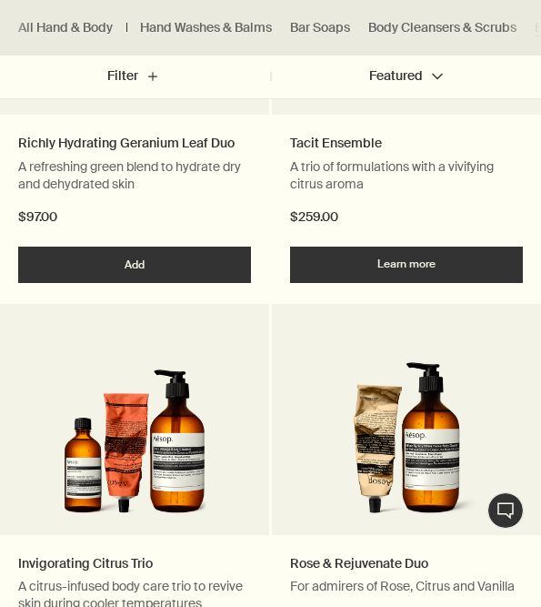
scroll to position [2702, 0]
